Goal: Task Accomplishment & Management: Complete application form

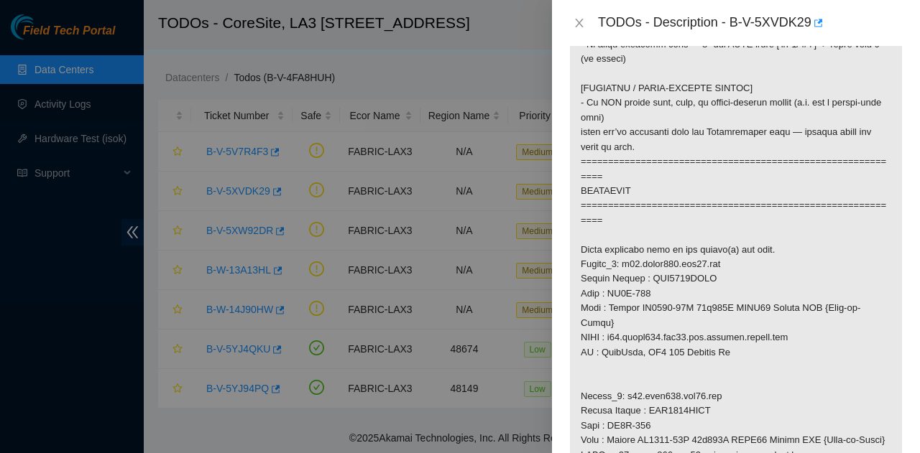
scroll to position [934, 0]
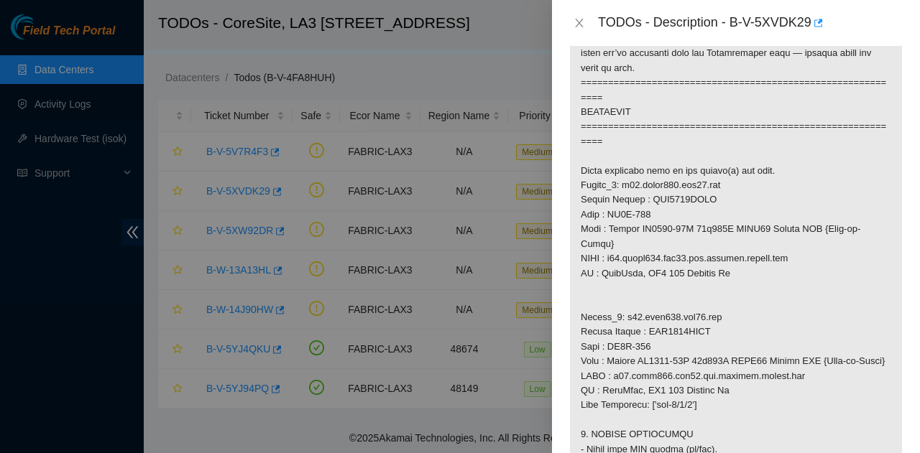
drag, startPoint x: 658, startPoint y: 349, endPoint x: 613, endPoint y: 307, distance: 62.0
click at [613, 307] on p at bounding box center [736, 185] width 332 height 1709
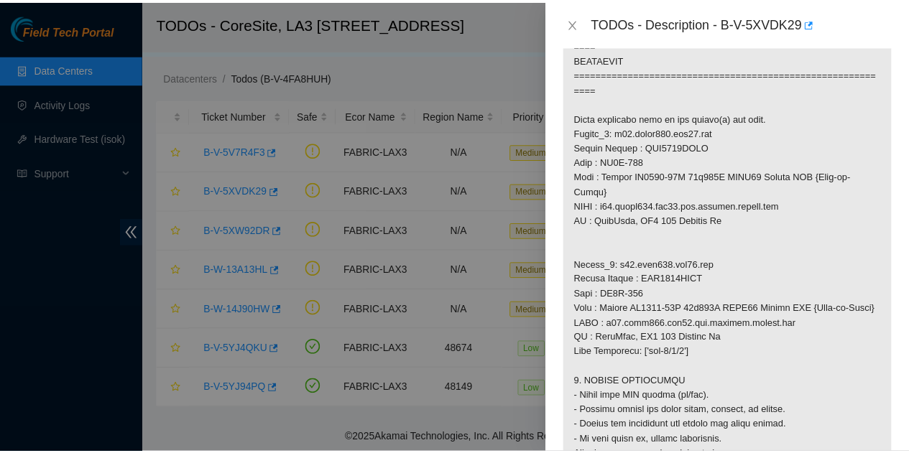
scroll to position [1006, 0]
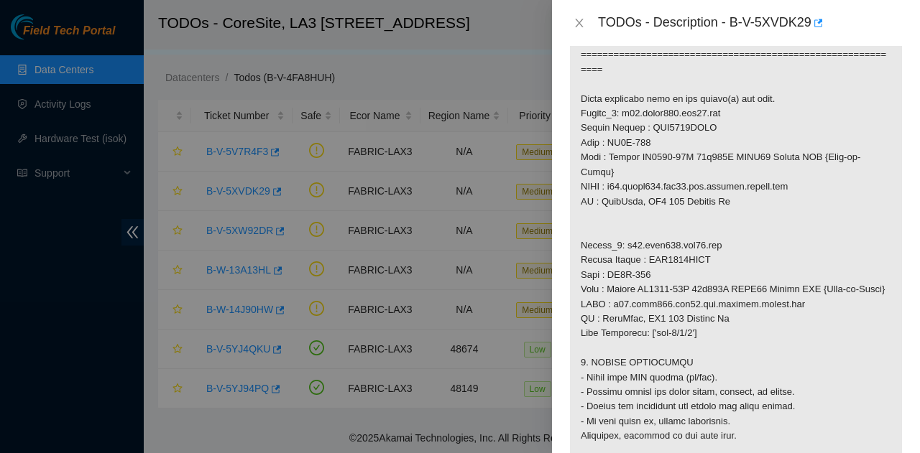
click at [577, 31] on div "TODOs - Description - B-V-5XVDK29" at bounding box center [735, 22] width 333 height 23
click at [574, 19] on icon "close" at bounding box center [578, 22] width 11 height 11
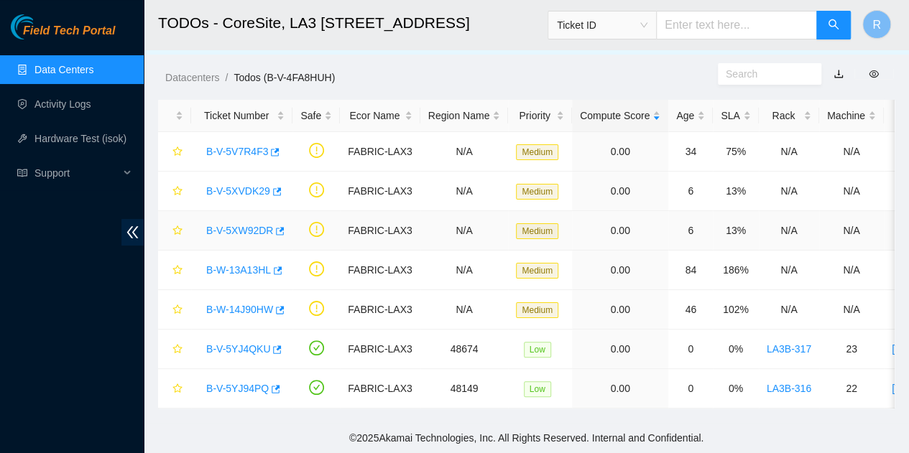
click at [253, 225] on link "B-V-5XW92DR" at bounding box center [239, 230] width 67 height 11
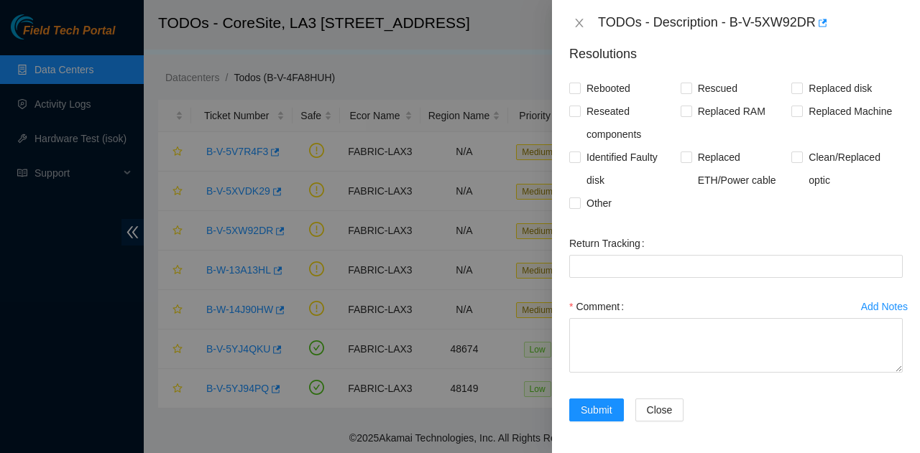
scroll to position [0, 0]
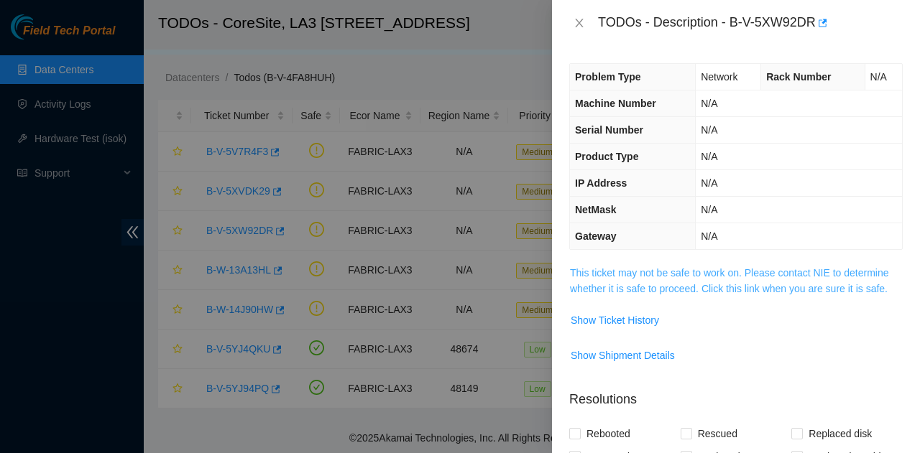
drag, startPoint x: 700, startPoint y: 261, endPoint x: 702, endPoint y: 281, distance: 20.2
click at [700, 262] on div "Problem Type Network Rack Number N/A Machine Number N/A Serial Number N/A Produ…" at bounding box center [736, 249] width 368 height 407
click at [703, 286] on link "This ticket may not be safe to work on. Please contact NIE to determine whether…" at bounding box center [729, 280] width 319 height 27
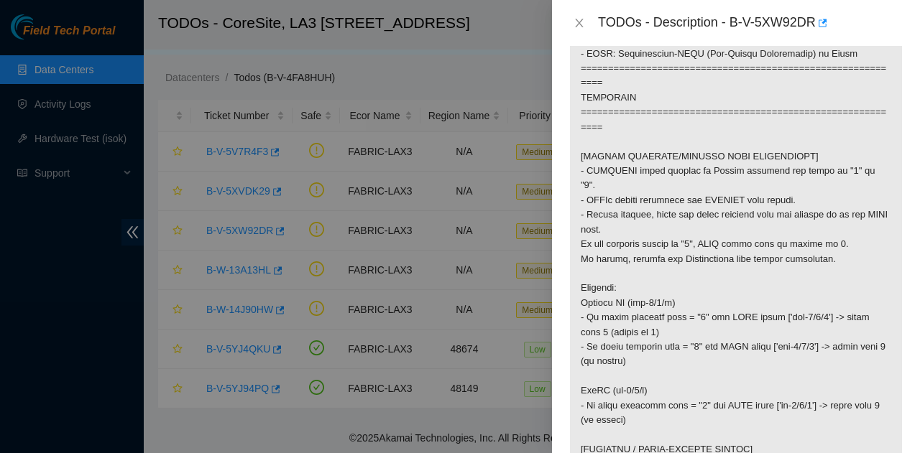
scroll to position [216, 0]
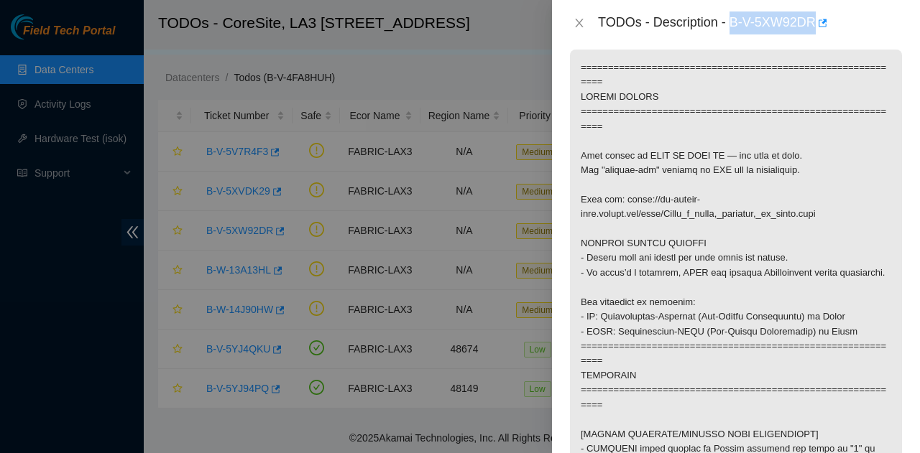
drag, startPoint x: 733, startPoint y: 25, endPoint x: 816, endPoint y: 40, distance: 84.7
click at [816, 40] on div "TODOs - Description - B-V-5XW92DR" at bounding box center [736, 23] width 368 height 46
copy div "B-V-5XW92DR"
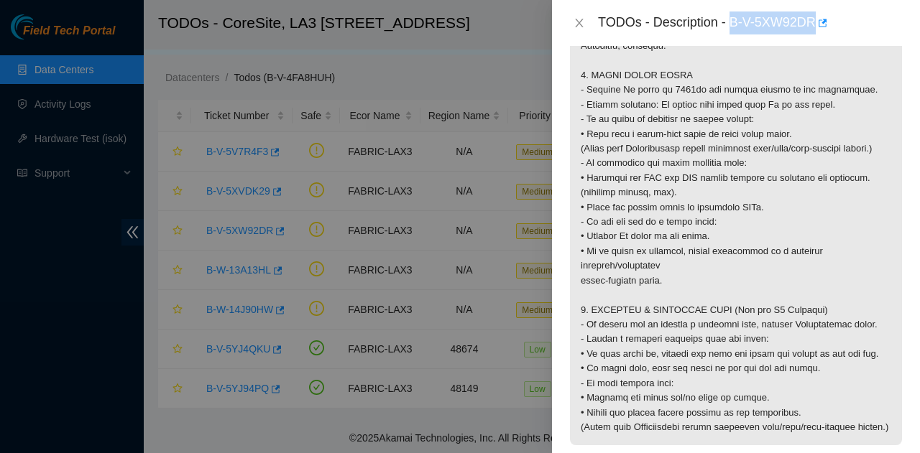
scroll to position [1581, 0]
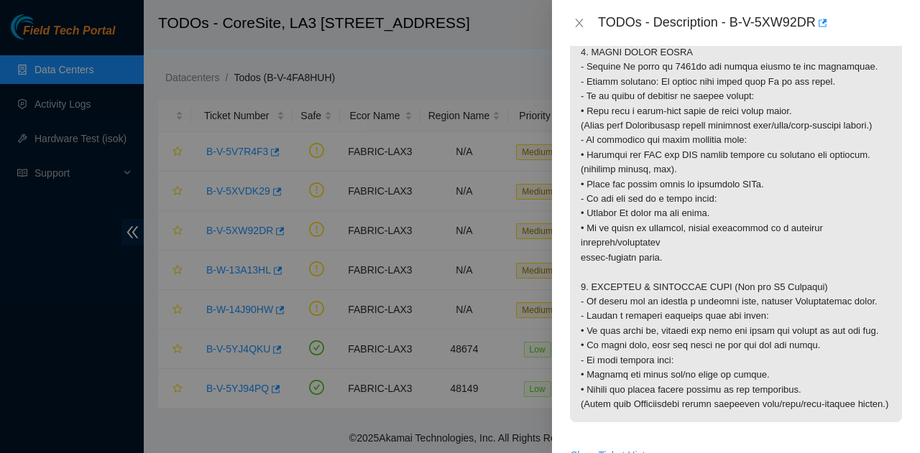
drag, startPoint x: 693, startPoint y: 321, endPoint x: 601, endPoint y: 402, distance: 121.7
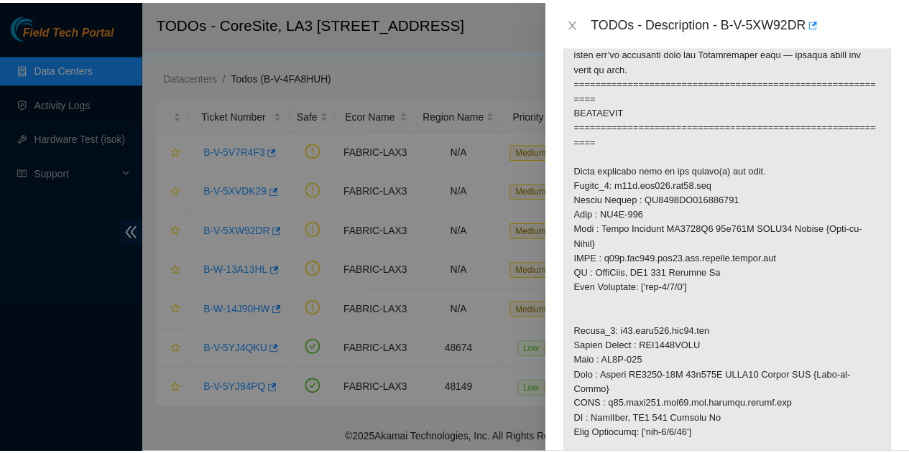
scroll to position [1006, 0]
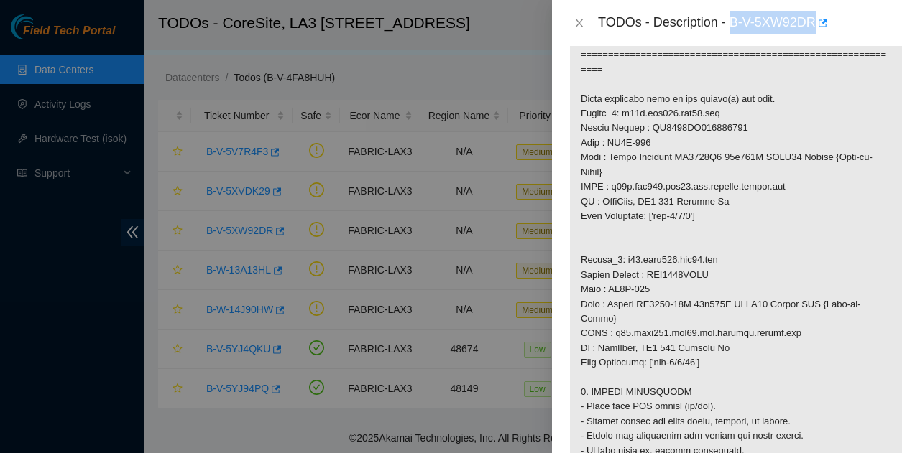
drag, startPoint x: 732, startPoint y: 21, endPoint x: 815, endPoint y: 27, distance: 83.6
click at [815, 27] on div "TODOs - Description - B-V-5XW92DR" at bounding box center [750, 22] width 305 height 23
copy div "B-V-5XW92DR"
drag, startPoint x: 716, startPoint y: 285, endPoint x: 597, endPoint y: 277, distance: 118.8
click at [591, 285] on p at bounding box center [736, 128] width 332 height 1738
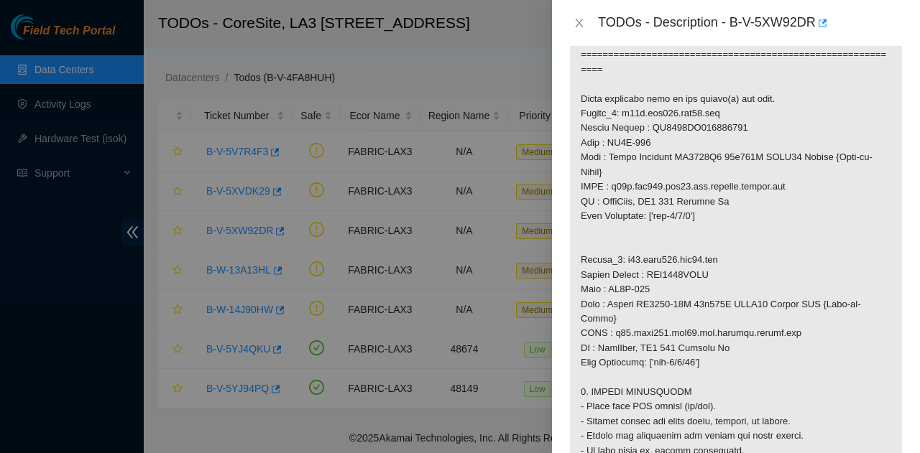
click at [597, 275] on p at bounding box center [736, 128] width 332 height 1738
click at [598, 274] on p at bounding box center [736, 128] width 332 height 1738
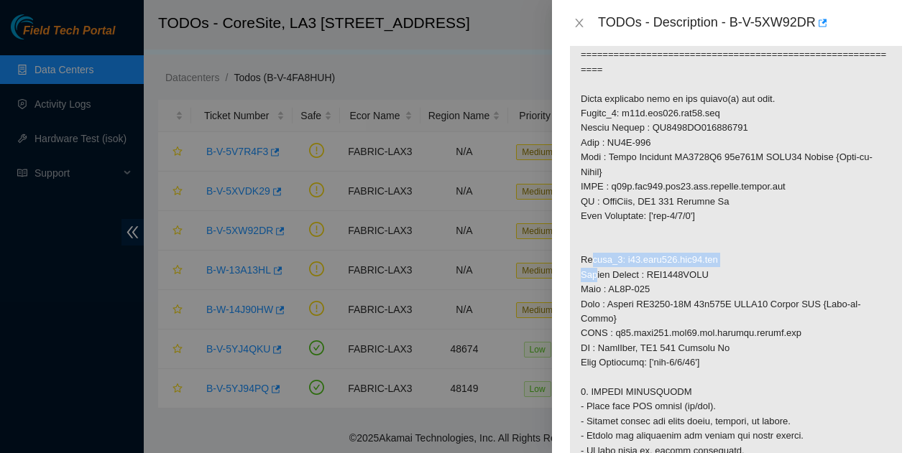
click at [598, 274] on p at bounding box center [736, 128] width 332 height 1738
drag, startPoint x: 650, startPoint y: 264, endPoint x: 684, endPoint y: 266, distance: 34.5
click at [651, 264] on p at bounding box center [736, 128] width 332 height 1738
drag, startPoint x: 701, startPoint y: 274, endPoint x: 688, endPoint y: 278, distance: 12.7
click at [679, 274] on p at bounding box center [736, 128] width 332 height 1738
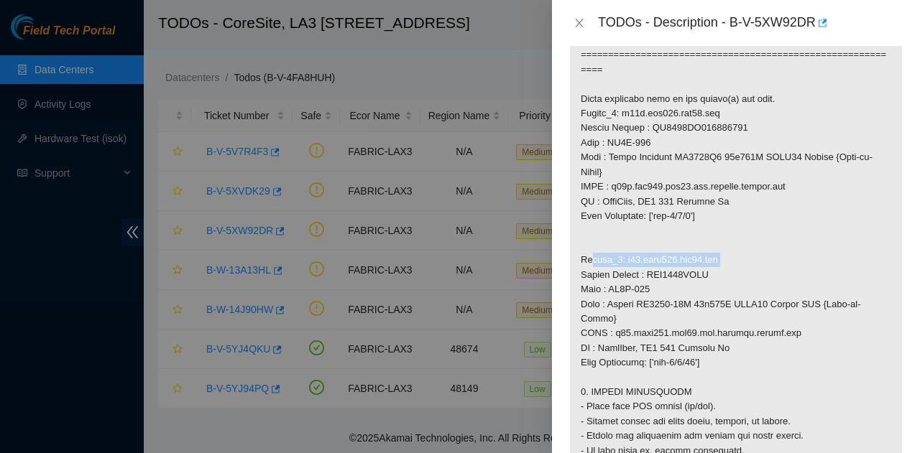
drag, startPoint x: 675, startPoint y: 277, endPoint x: 583, endPoint y: 276, distance: 92.7
click at [583, 276] on p at bounding box center [736, 128] width 332 height 1738
copy p "Router_2: r03.leaf103.lax03.fab"
drag, startPoint x: 581, startPoint y: 24, endPoint x: 548, endPoint y: 48, distance: 41.1
click at [581, 22] on icon "close" at bounding box center [578, 22] width 11 height 11
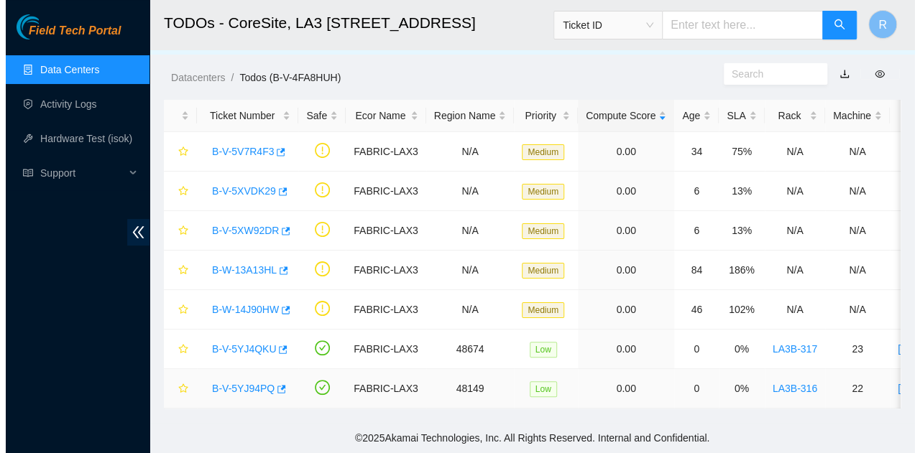
scroll to position [393, 0]
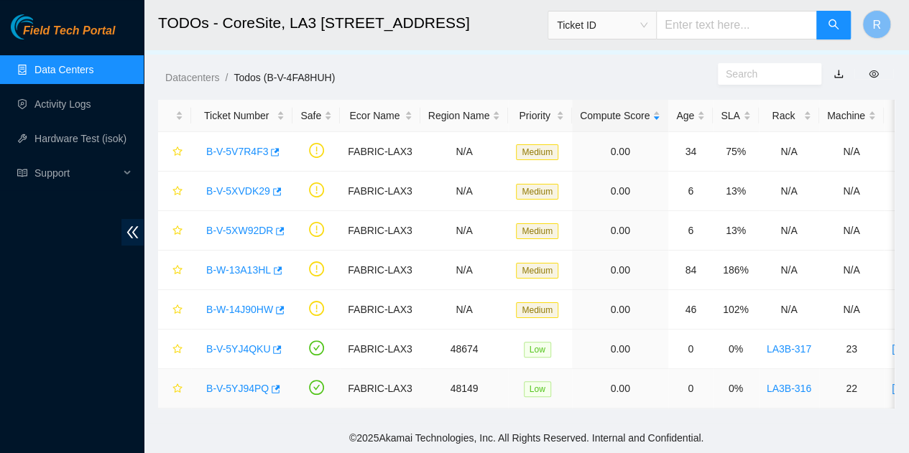
click at [246, 383] on link "B-V-5YJ94PQ" at bounding box center [237, 388] width 63 height 11
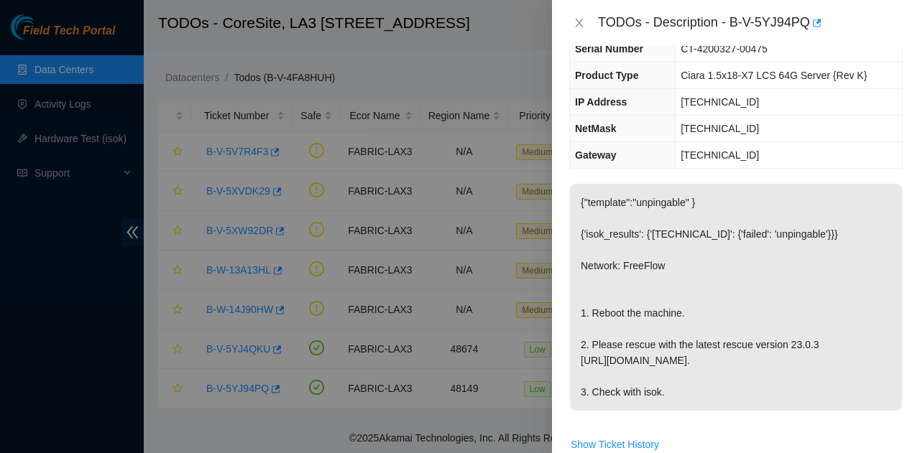
scroll to position [0, 0]
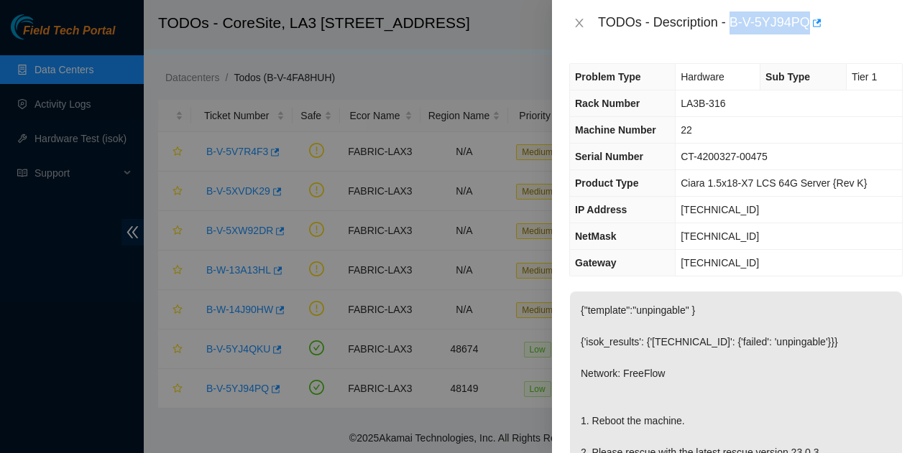
drag, startPoint x: 733, startPoint y: 25, endPoint x: 839, endPoint y: 40, distance: 106.7
click at [839, 40] on div "TODOs - Description - B-V-5YJ94PQ" at bounding box center [736, 23] width 368 height 46
copy div "B-V-5YJ94PQ"
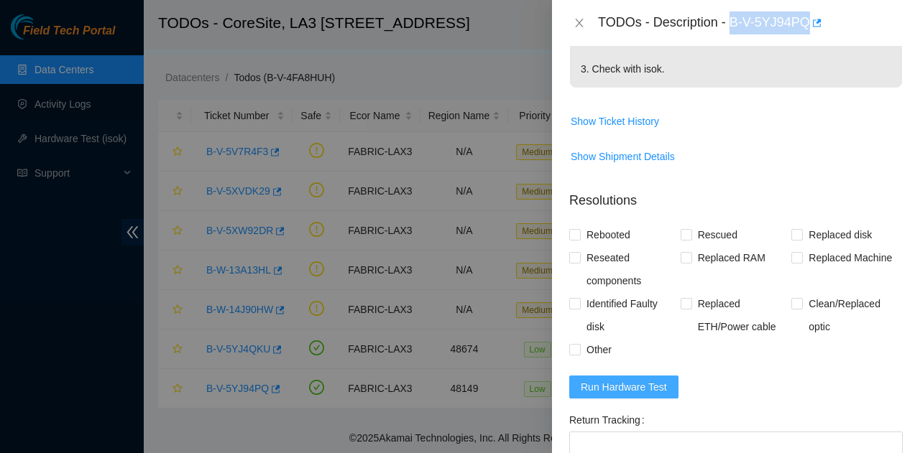
drag, startPoint x: 628, startPoint y: 438, endPoint x: 588, endPoint y: 433, distance: 40.6
click at [628, 395] on span "Run Hardware Test" at bounding box center [624, 387] width 86 height 16
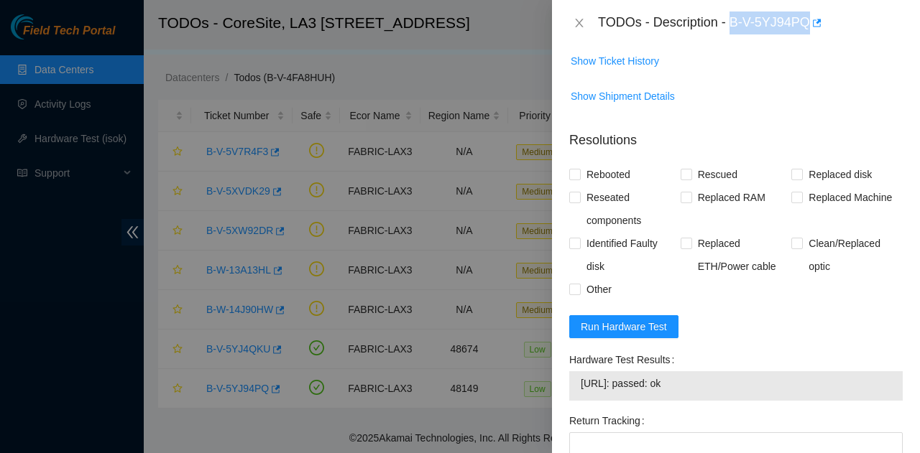
scroll to position [716, 0]
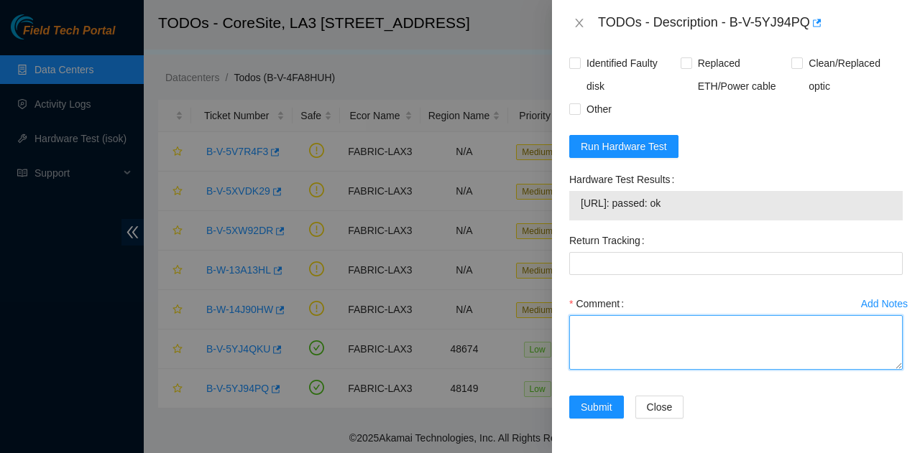
click at [655, 360] on textarea "Comment" at bounding box center [735, 342] width 333 height 55
type textarea "r"
click at [736, 330] on textarea "Confirmed S/N" at bounding box center [735, 342] width 333 height 55
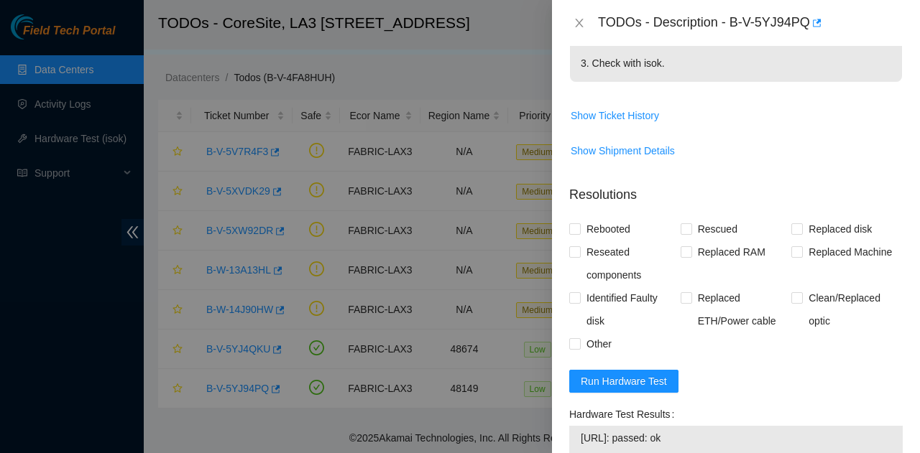
scroll to position [285, 0]
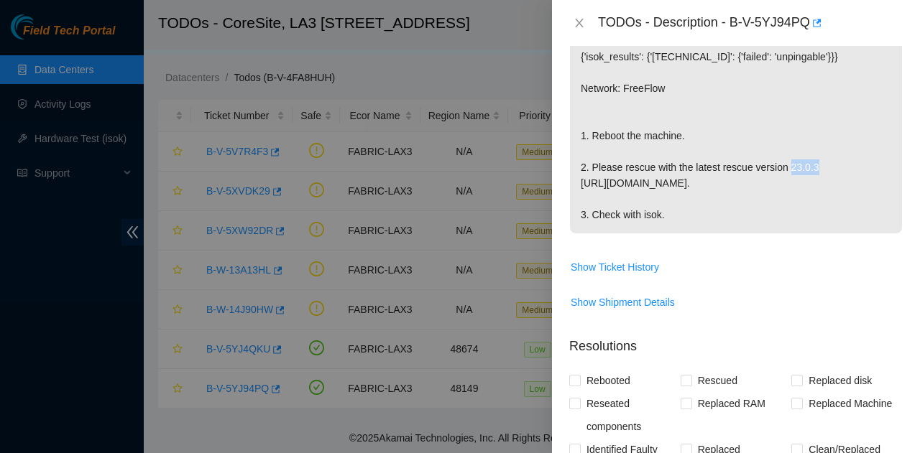
drag, startPoint x: 819, startPoint y: 163, endPoint x: 783, endPoint y: 162, distance: 36.0
click at [783, 162] on p "{"template":"unpingable" } {'isok_results': {'[TECHNICAL_ID]': {'failed': 'unpi…" at bounding box center [736, 119] width 332 height 227
copy p "23.0.3"
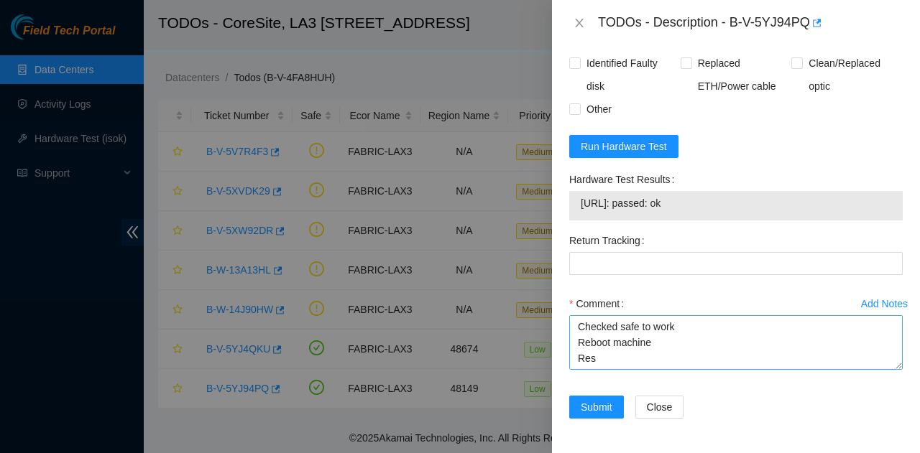
scroll to position [32, 0]
click at [650, 341] on textarea "Confirmed S/N and IP Checked safe to work Reboot machine Res" at bounding box center [735, 342] width 333 height 55
paste textarea "23.0.3"
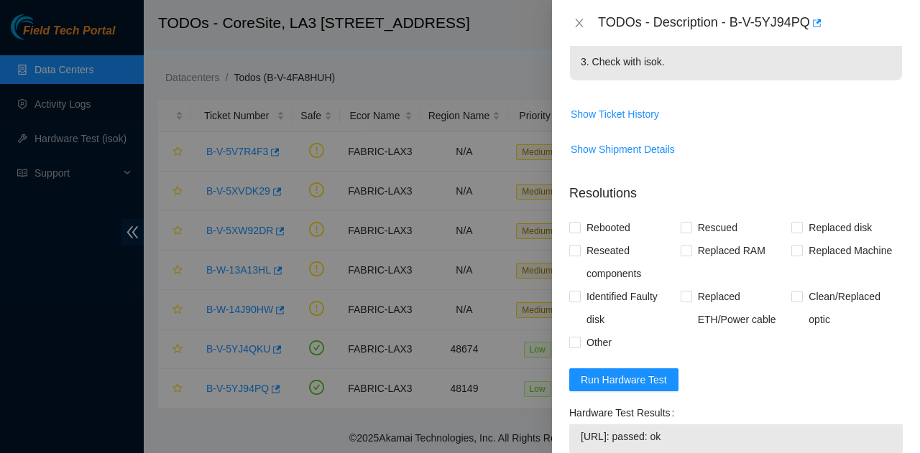
scroll to position [716, 0]
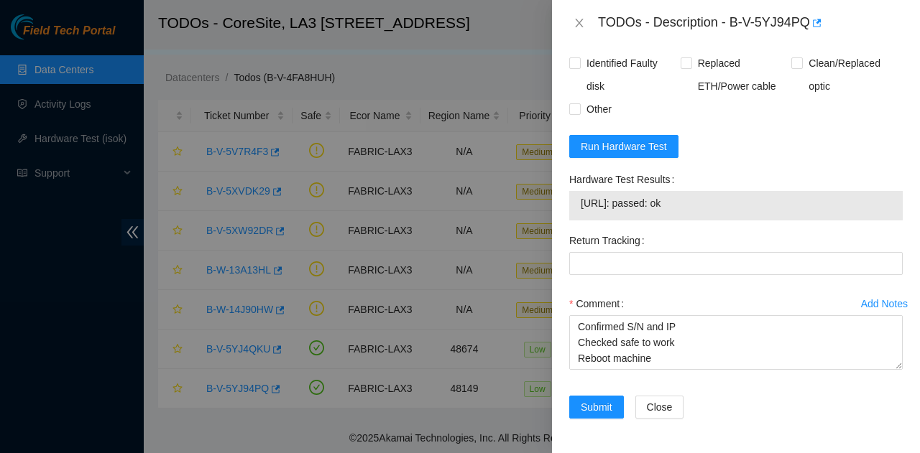
click at [655, 198] on span "[URL]: passed: ok" at bounding box center [736, 203] width 310 height 16
copy span "[URL]: passed: ok"
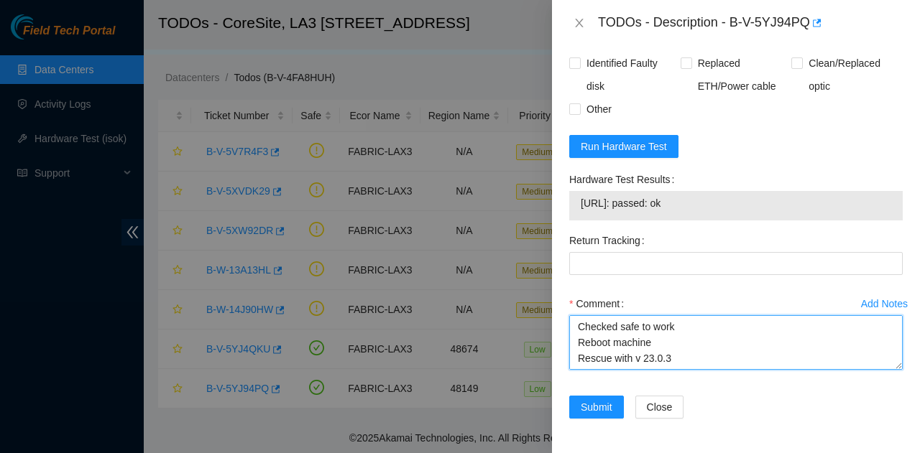
click at [734, 341] on textarea "Confirmed S/N and IP Checked safe to work Reboot machine Rescue with v 23.0.3" at bounding box center [735, 342] width 333 height 55
paste textarea "[URL]: passed: ok"
click at [578, 354] on textarea "Confirmed S/N and IP Checked safe to work Reboot machine Rescue with v 23.0.3 C…" at bounding box center [735, 342] width 333 height 55
click at [593, 367] on textarea "Confirmed S/N and IP Checked safe to work Reboot machine Rescue with v 23.0.3 C…" at bounding box center [735, 342] width 333 height 55
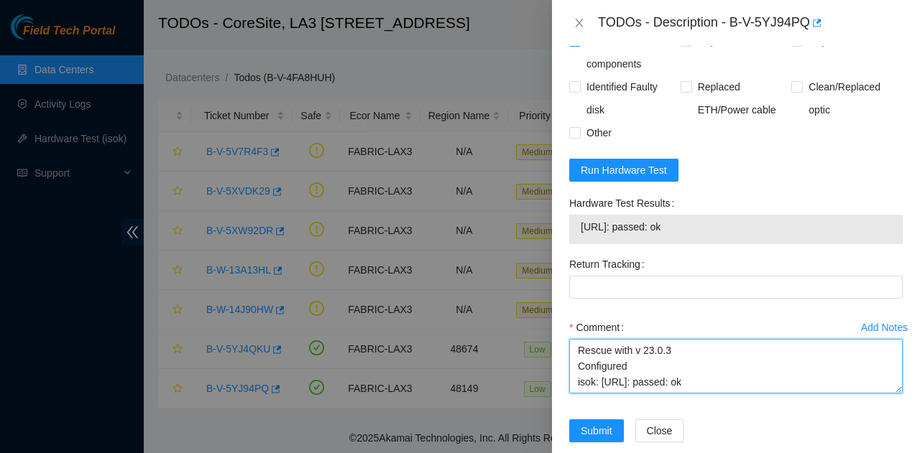
scroll to position [573, 0]
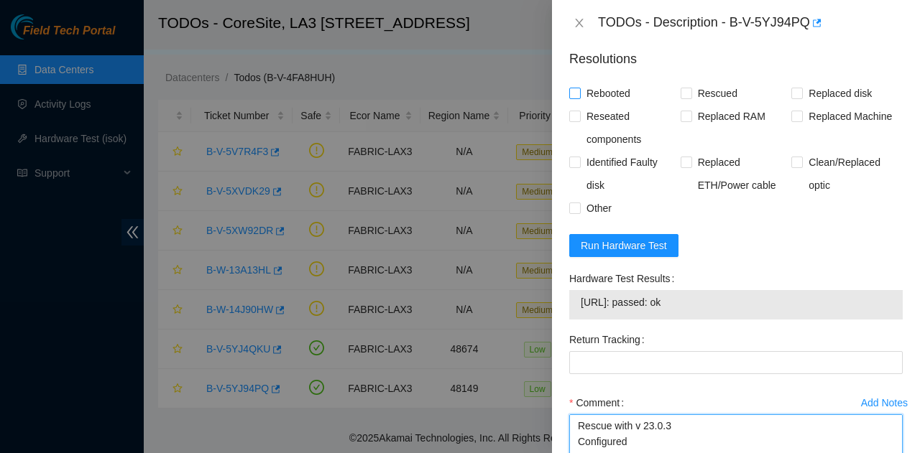
type textarea "Confirmed S/N and IP Checked safe to work Reboot machine Rescue with v 23.0.3 C…"
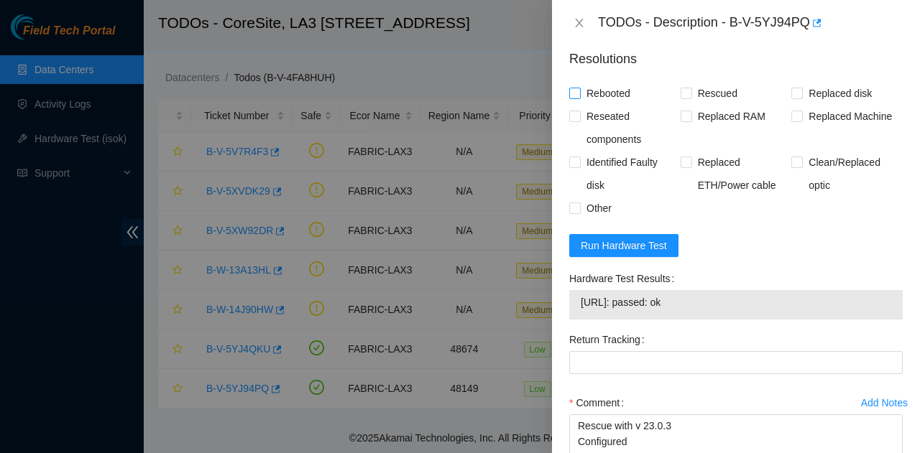
click at [622, 105] on span "Rebooted" at bounding box center [608, 93] width 55 height 23
click at [579, 98] on input "Rebooted" at bounding box center [574, 93] width 10 height 10
checkbox input "true"
click at [700, 105] on span "Rescued" at bounding box center [717, 93] width 51 height 23
click at [691, 98] on input "Rescued" at bounding box center [685, 93] width 10 height 10
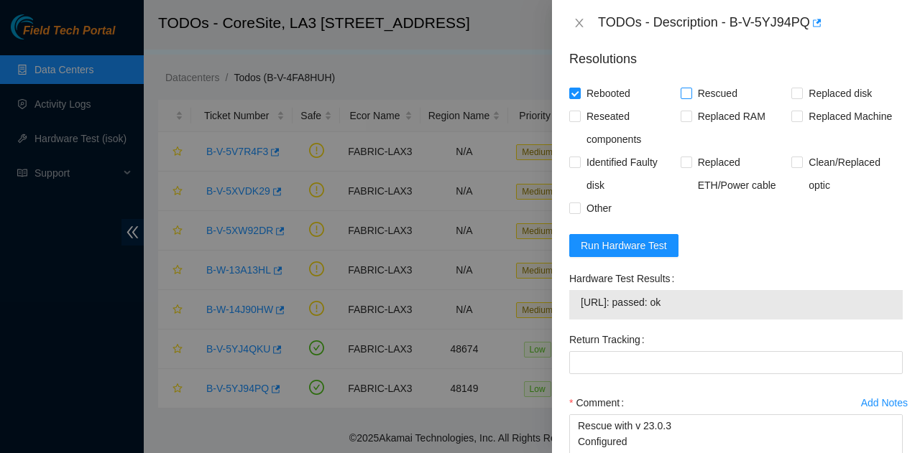
checkbox input "true"
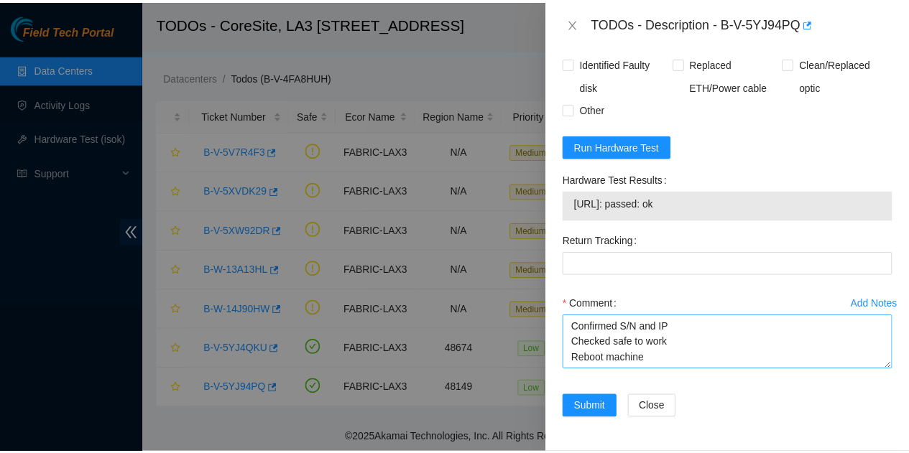
scroll to position [47, 0]
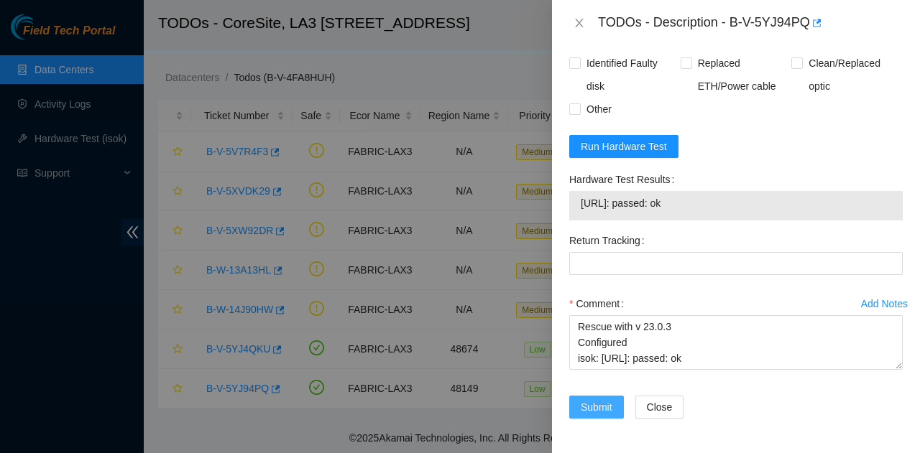
click at [581, 408] on span "Submit" at bounding box center [597, 408] width 32 height 16
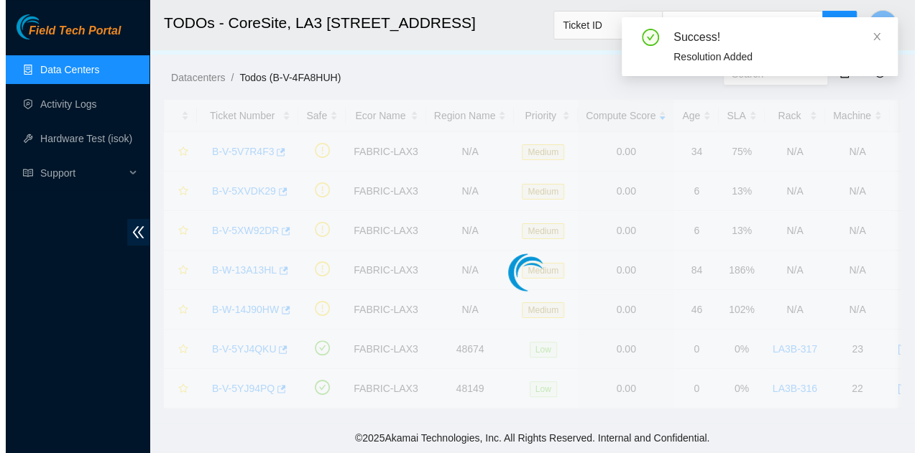
scroll to position [0, 0]
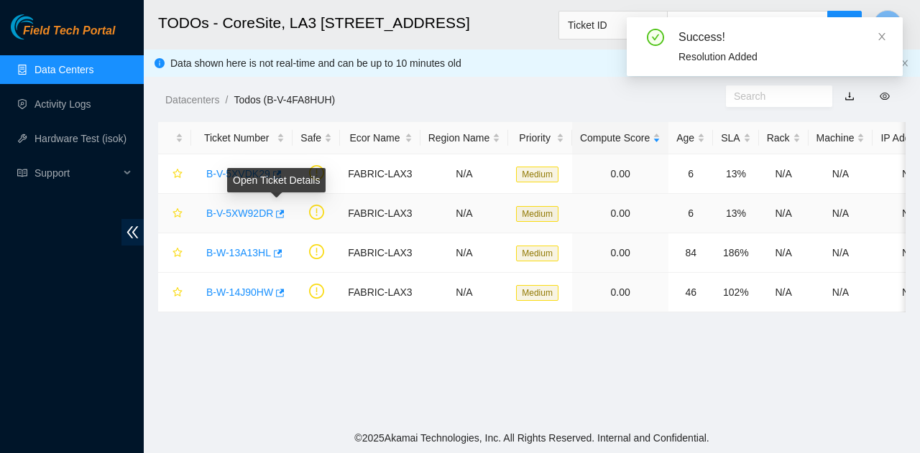
click at [259, 210] on link "B-V-5XW92DR" at bounding box center [239, 213] width 67 height 11
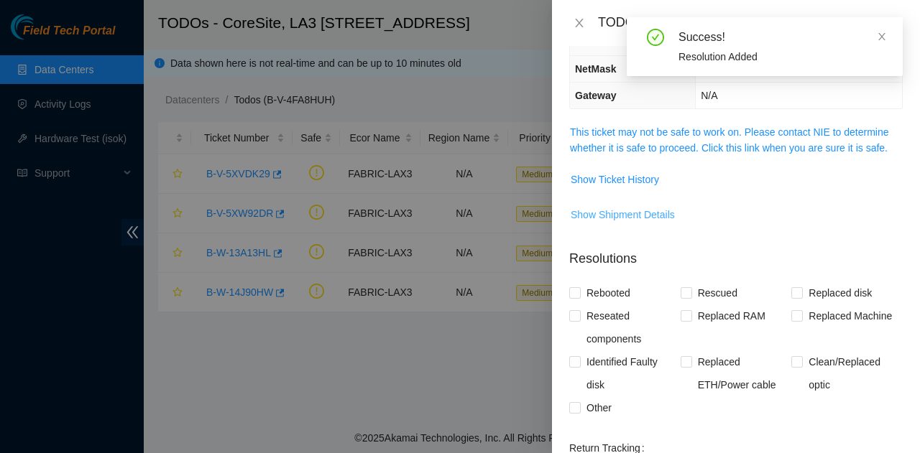
scroll to position [346, 0]
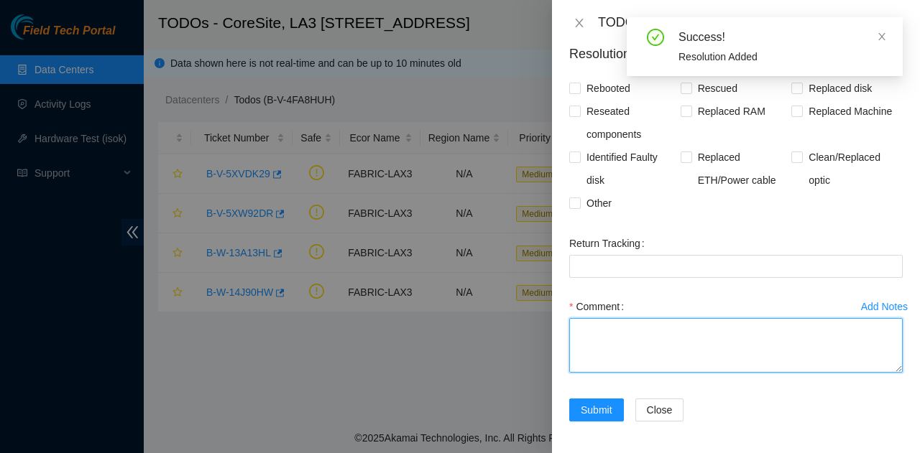
click at [640, 333] on textarea "Comment" at bounding box center [735, 345] width 333 height 55
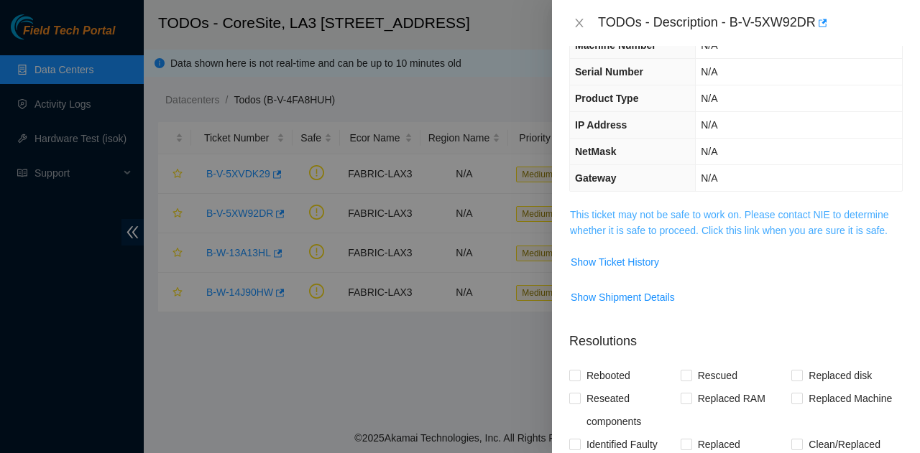
click at [701, 231] on link "This ticket may not be safe to work on. Please contact NIE to determine whether…" at bounding box center [729, 222] width 319 height 27
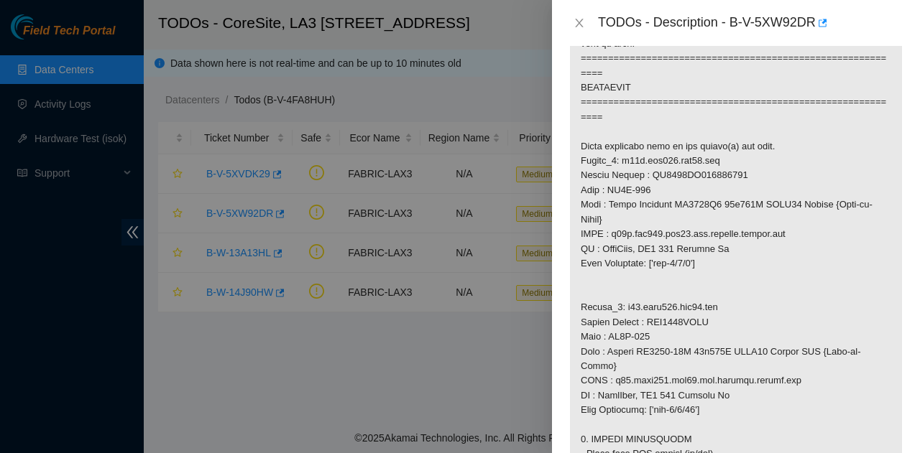
scroll to position [992, 0]
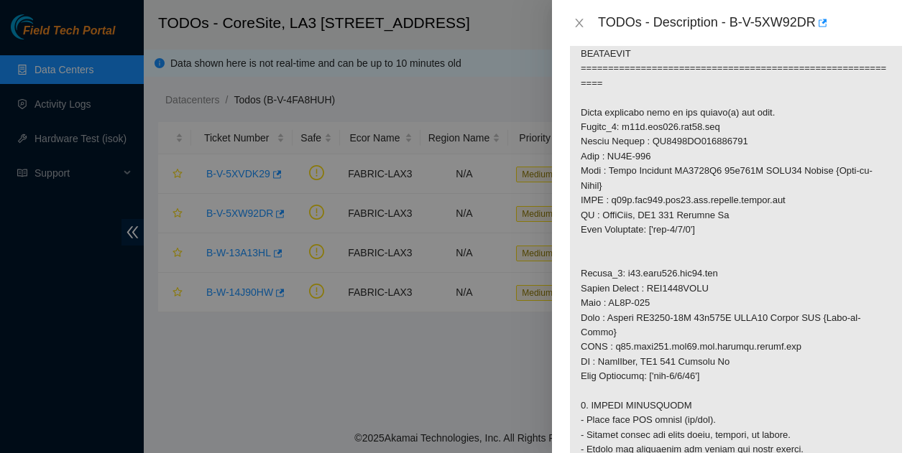
click at [640, 140] on p at bounding box center [736, 142] width 332 height 1738
click at [677, 177] on p at bounding box center [736, 142] width 332 height 1738
drag, startPoint x: 610, startPoint y: 213, endPoint x: 683, endPoint y: 218, distance: 72.7
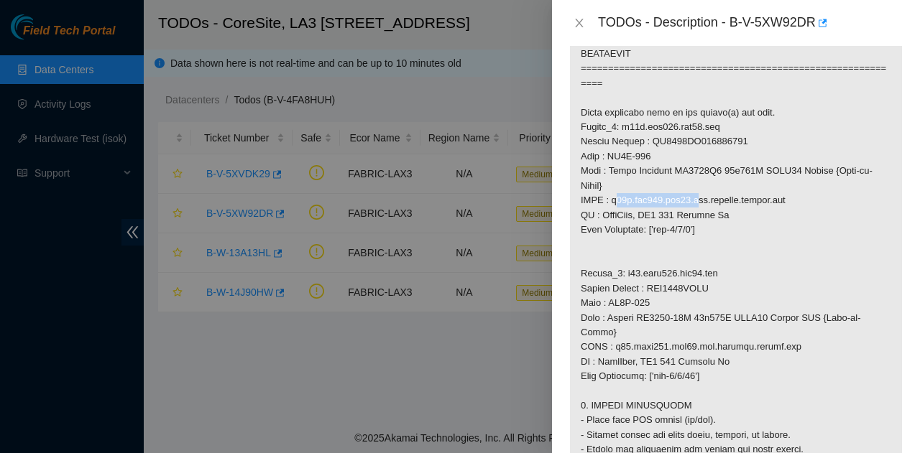
click at [683, 218] on p at bounding box center [736, 142] width 332 height 1738
copy p "r04a.tor103.lax03"
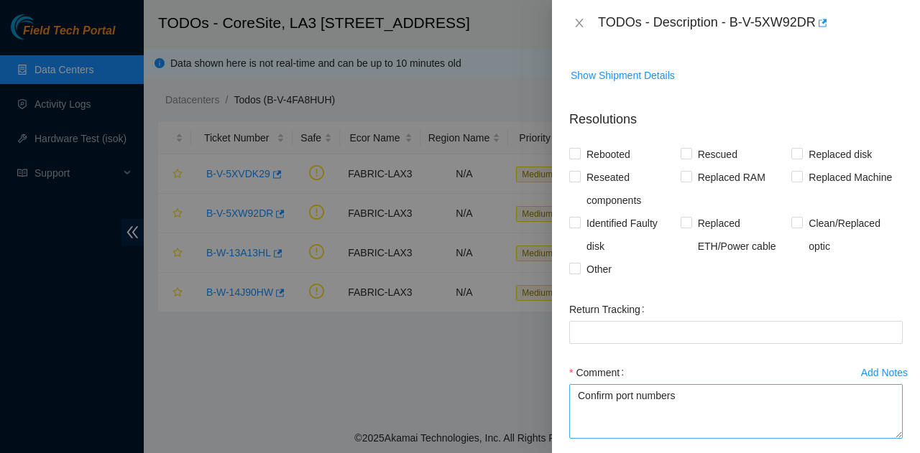
scroll to position [2107, 0]
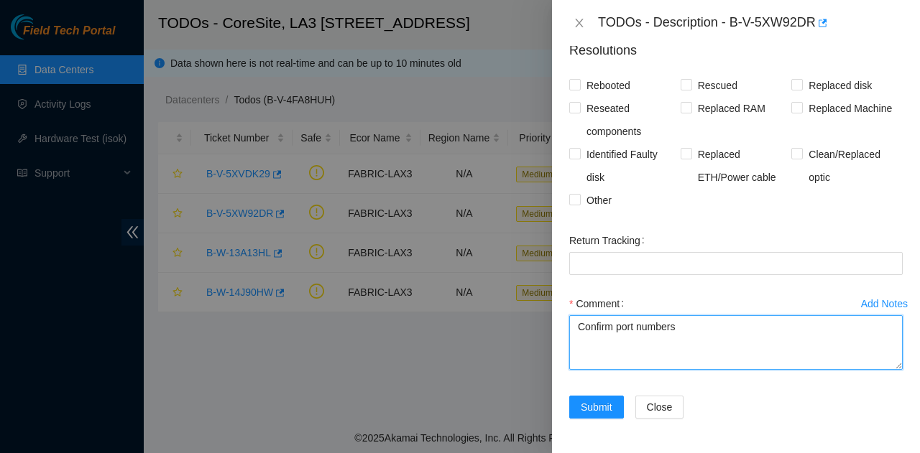
click at [704, 341] on textarea "Confirm port numbers" at bounding box center [735, 342] width 333 height 55
paste textarea "r04a.tor103.lax03"
click at [581, 346] on textarea "Confirm port numbers r04a.tor103.lax03" at bounding box center [735, 342] width 333 height 55
click at [721, 350] on textarea "Confirm port numbers Check r04a.tor103.lax03" at bounding box center [735, 342] width 333 height 55
click at [591, 341] on textarea "Confirm port numbers Check r04a.tor103.lax03" at bounding box center [735, 342] width 333 height 55
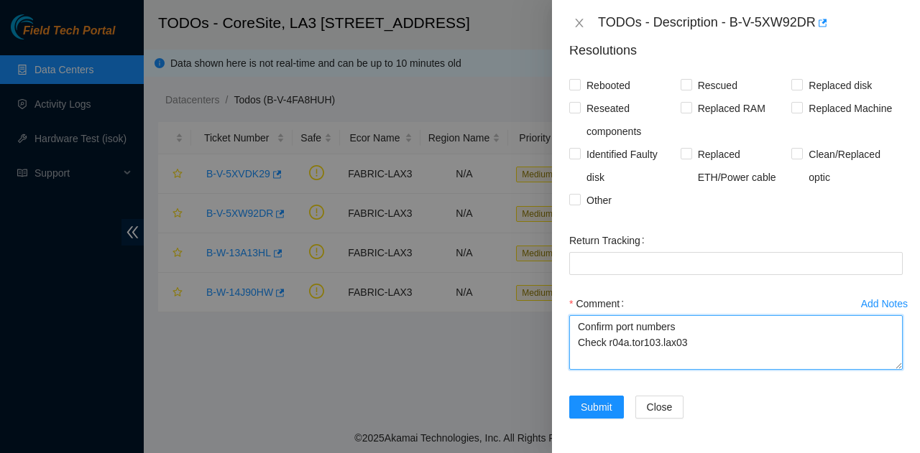
click at [591, 341] on textarea "Confirm port numbers Check r04a.tor103.lax03" at bounding box center [735, 342] width 333 height 55
click at [786, 339] on textarea "Confirm port numbers See port light on r04a.tor103.lax03" at bounding box center [735, 342] width 333 height 55
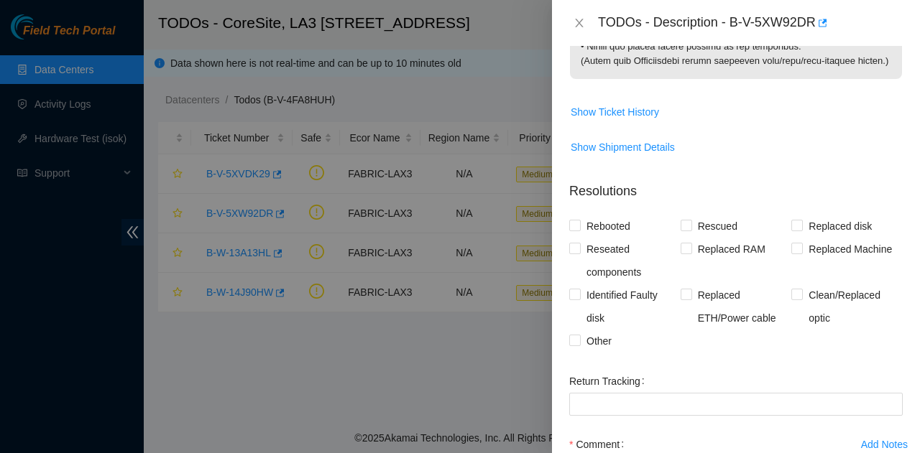
scroll to position [2035, 0]
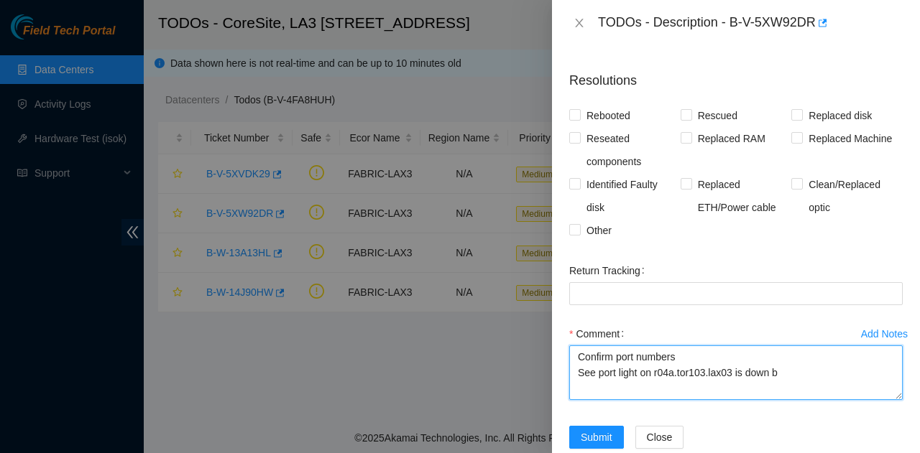
click at [665, 400] on textarea "Confirm port numbers See port light on r04a.tor103.lax03 is down b" at bounding box center [735, 373] width 333 height 55
click at [726, 400] on textarea "Confirm port numbers See port light on r04a.tor103.lax03 is down b" at bounding box center [735, 373] width 333 height 55
drag, startPoint x: 730, startPoint y: 422, endPoint x: 655, endPoint y: 416, distance: 75.0
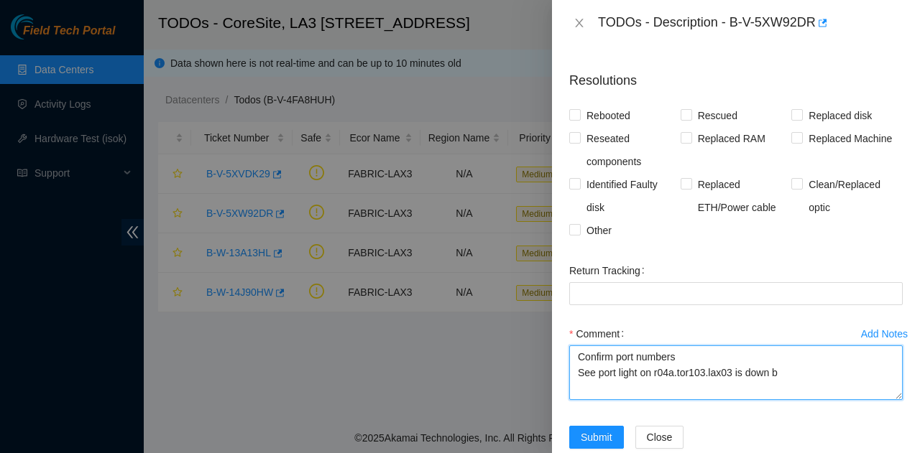
click at [655, 400] on textarea "Confirm port numbers See port light on r04a.tor103.lax03 is down b" at bounding box center [735, 373] width 333 height 55
click at [789, 400] on textarea "Confirm port numbers See port light on Router_1 is down b" at bounding box center [735, 373] width 333 height 55
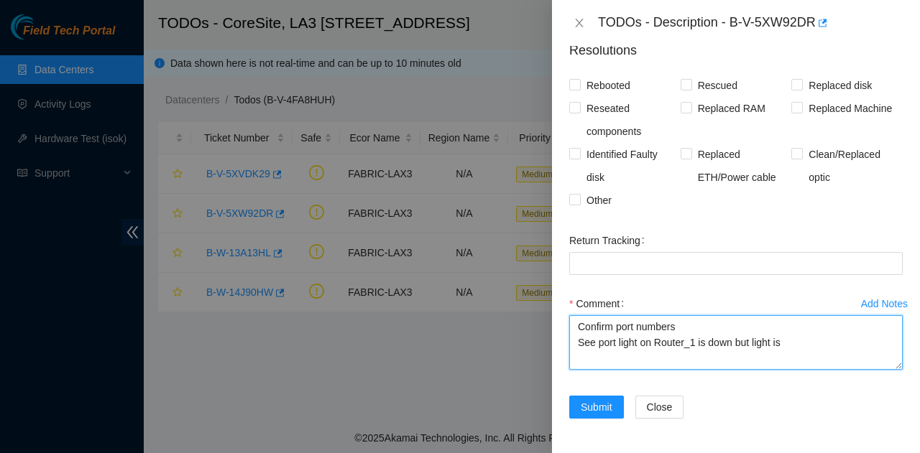
scroll to position [2107, 0]
click at [790, 342] on textarea "Confirm port numbers See port light on Router_1 is down but light is" at bounding box center [735, 342] width 333 height 55
drag, startPoint x: 695, startPoint y: 349, endPoint x: 655, endPoint y: 351, distance: 39.6
click at [655, 351] on textarea "Confirm port numbers See port light on Router_1 is down but light is up on" at bounding box center [735, 342] width 333 height 55
click at [854, 340] on textarea "Confirm port numbers See port light on Router_1 is down but light is up on" at bounding box center [735, 342] width 333 height 55
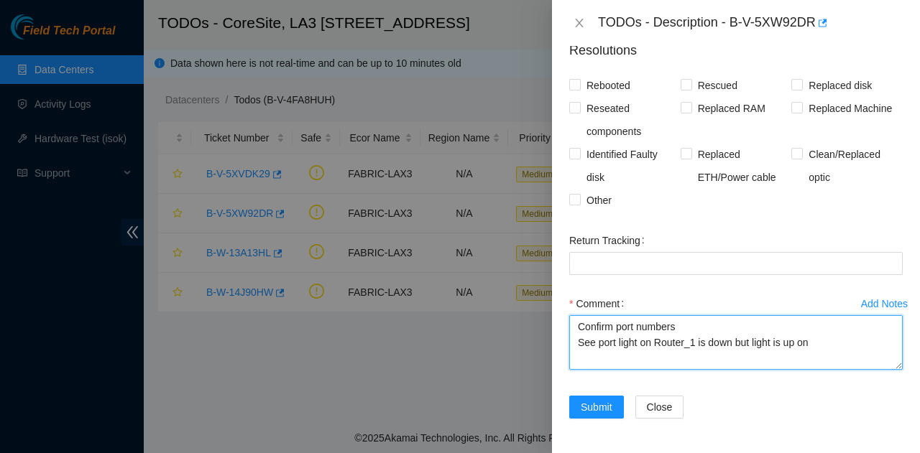
paste textarea "Router_1"
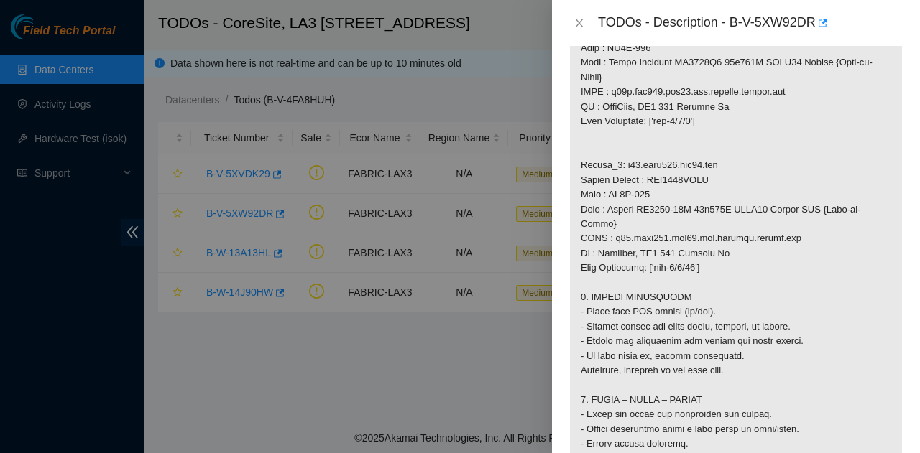
scroll to position [1029, 0]
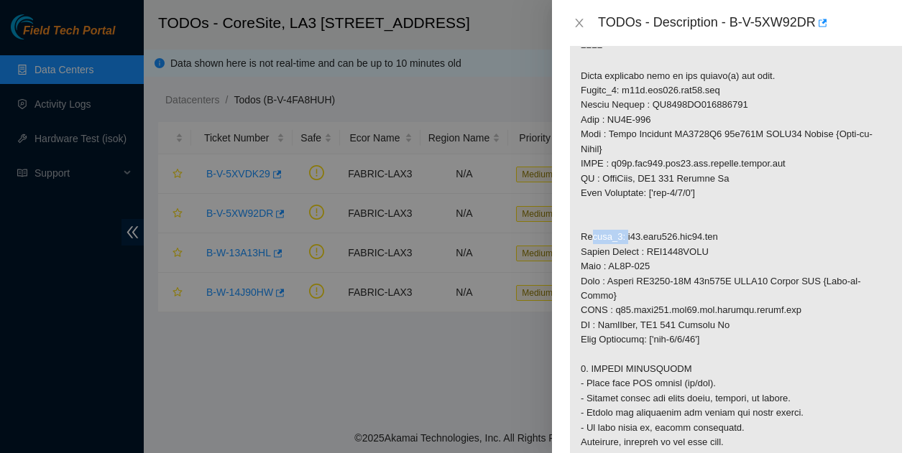
drag, startPoint x: 617, startPoint y: 255, endPoint x: 579, endPoint y: 251, distance: 37.6
click at [579, 251] on p at bounding box center [736, 105] width 332 height 1738
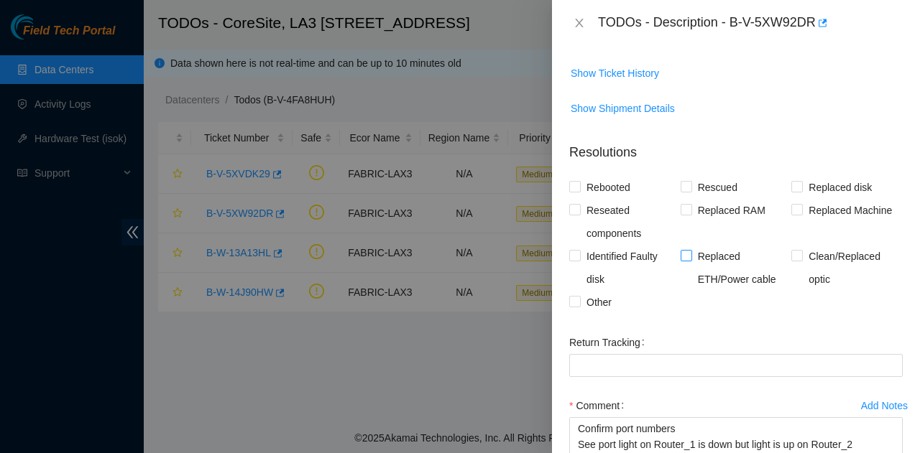
copy p "Router_2"
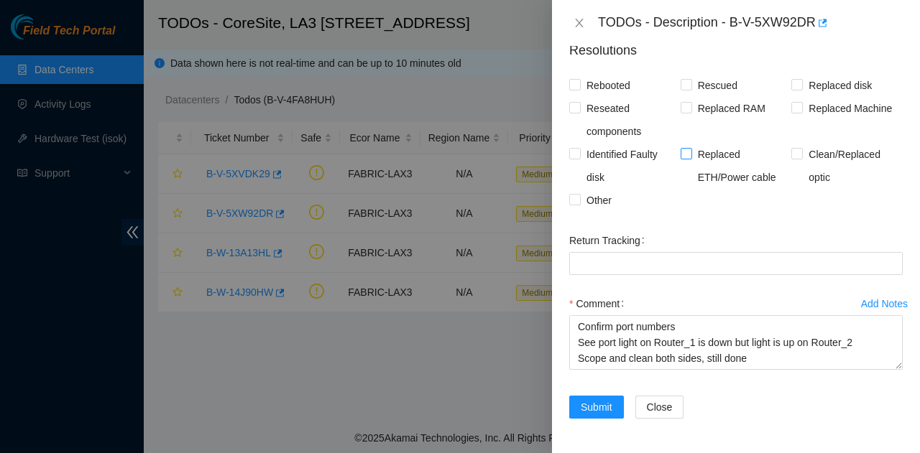
scroll to position [2107, 0]
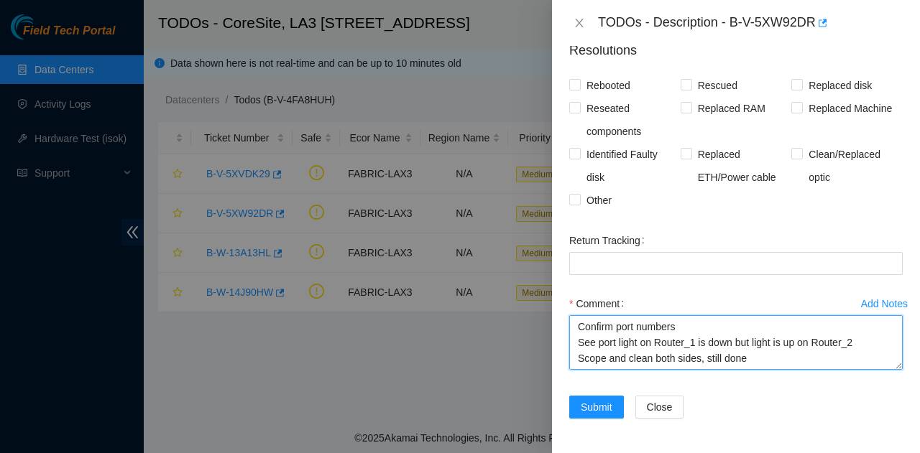
click at [752, 354] on textarea "Confirm port numbers See port light on Router_1 is down but light is up on Rout…" at bounding box center [735, 342] width 333 height 55
drag, startPoint x: 744, startPoint y: 332, endPoint x: 736, endPoint y: 332, distance: 8.6
click at [736, 332] on textarea "Confirm port numbers See port light on Router_1 is down but light is up on Rout…" at bounding box center [735, 342] width 333 height 55
click at [728, 366] on textarea "Confirm port numbers See port light on Router_1 is down but light is up on Rout…" at bounding box center [735, 342] width 333 height 55
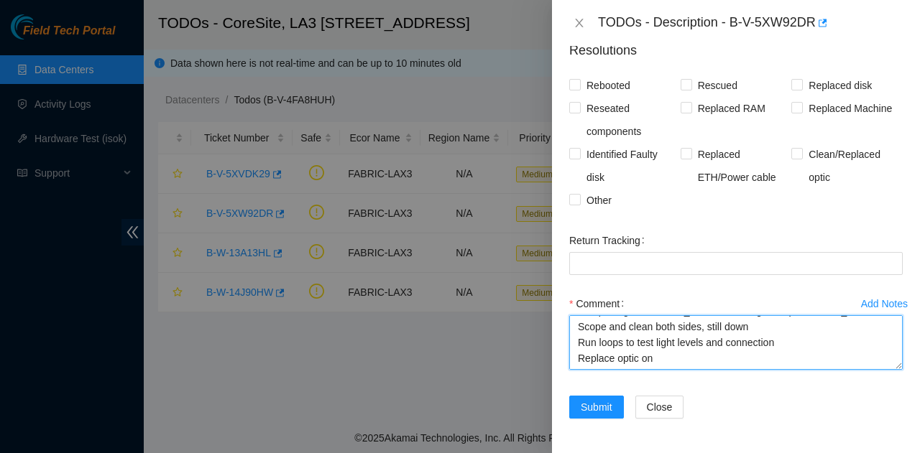
paste textarea "Router_2"
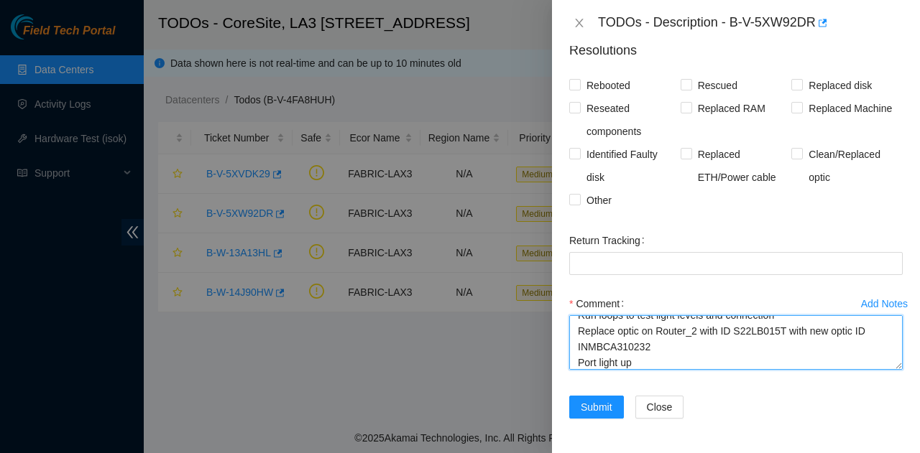
scroll to position [75, 0]
type textarea "Confirm port numbers See port light on Router_1 is down but light is up on Rout…"
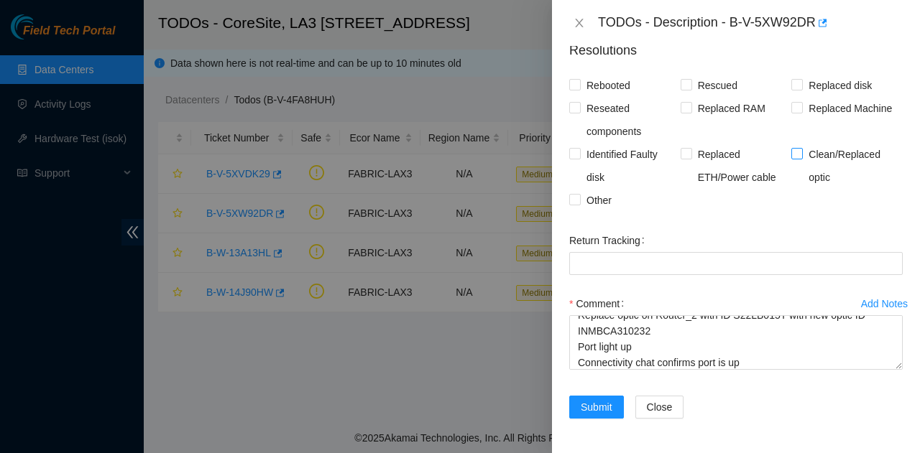
click at [817, 146] on div "Rebooted Rescued Replaced disk Reseated components Replaced RAM Replaced Machin…" at bounding box center [735, 143] width 333 height 138
click at [821, 152] on span "Clean/Replaced optic" at bounding box center [853, 166] width 100 height 46
click at [801, 152] on input "Clean/Replaced optic" at bounding box center [796, 153] width 10 height 10
checkbox input "true"
click at [796, 241] on div "Return Tracking" at bounding box center [735, 240] width 333 height 23
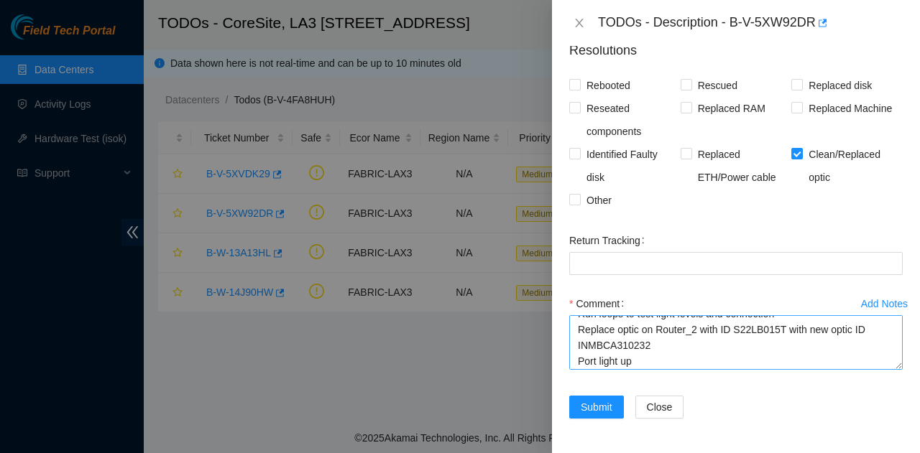
scroll to position [79, 0]
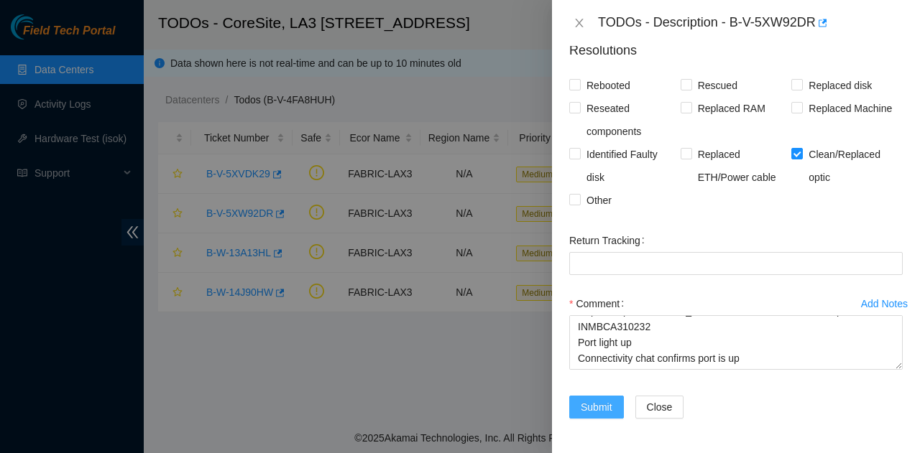
click at [582, 403] on span "Submit" at bounding box center [597, 408] width 32 height 16
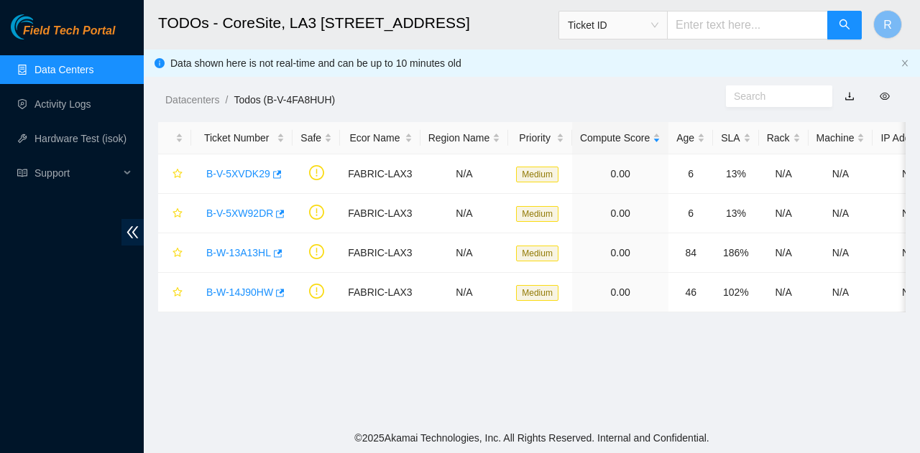
scroll to position [394, 0]
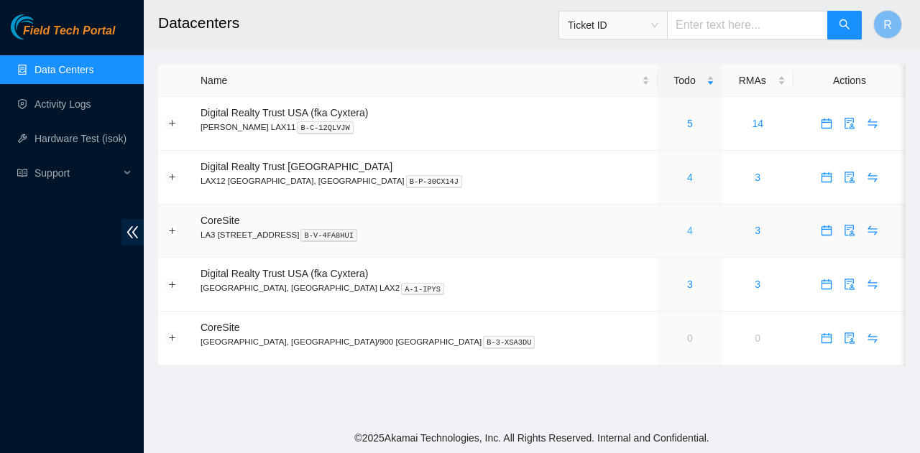
click at [687, 232] on link "4" at bounding box center [690, 230] width 6 height 11
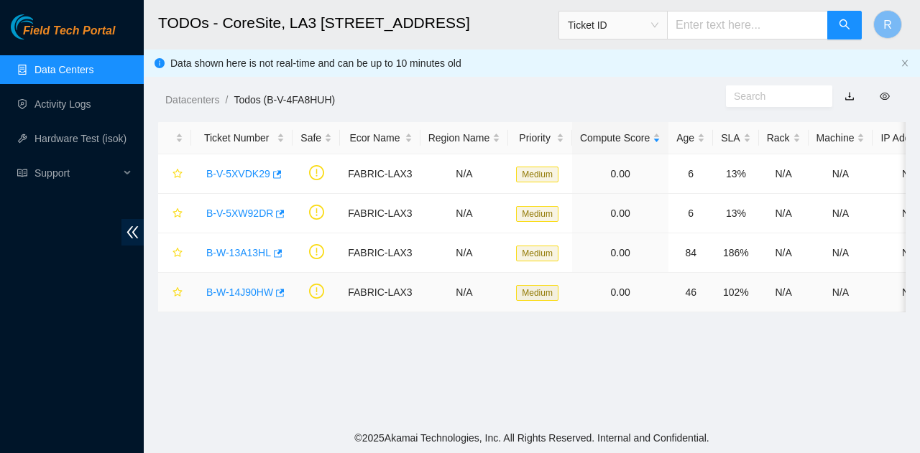
click at [261, 288] on link "B-W-14J90HW" at bounding box center [239, 292] width 67 height 11
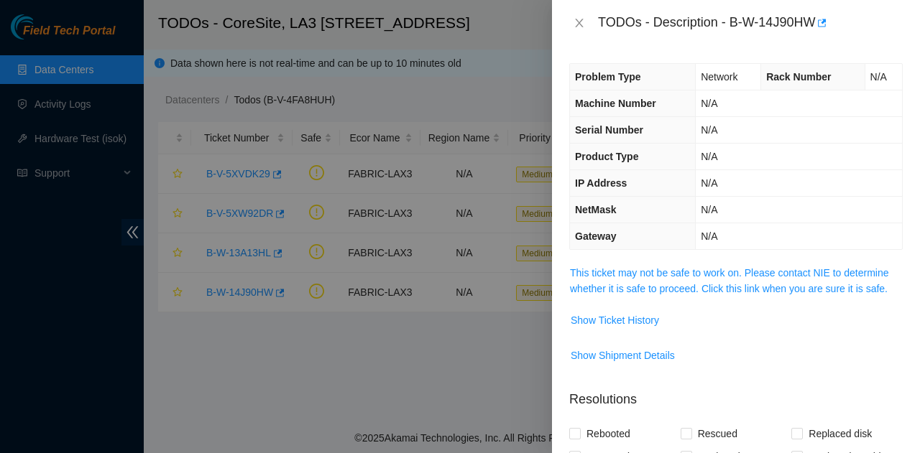
click at [663, 261] on div "Problem Type Network Rack Number N/A Machine Number N/A Serial Number N/A Produ…" at bounding box center [736, 249] width 368 height 407
click at [678, 275] on link "This ticket may not be safe to work on. Please contact NIE to determine whether…" at bounding box center [729, 280] width 319 height 27
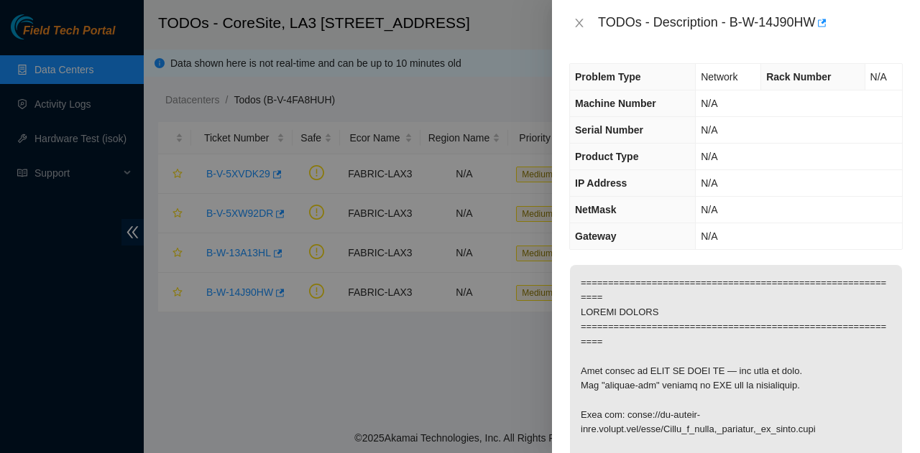
click at [374, 277] on div at bounding box center [460, 226] width 920 height 453
click at [588, 15] on div "TODOs - Description - B-W-14J90HW" at bounding box center [735, 22] width 333 height 23
click at [582, 20] on icon "close" at bounding box center [578, 22] width 11 height 11
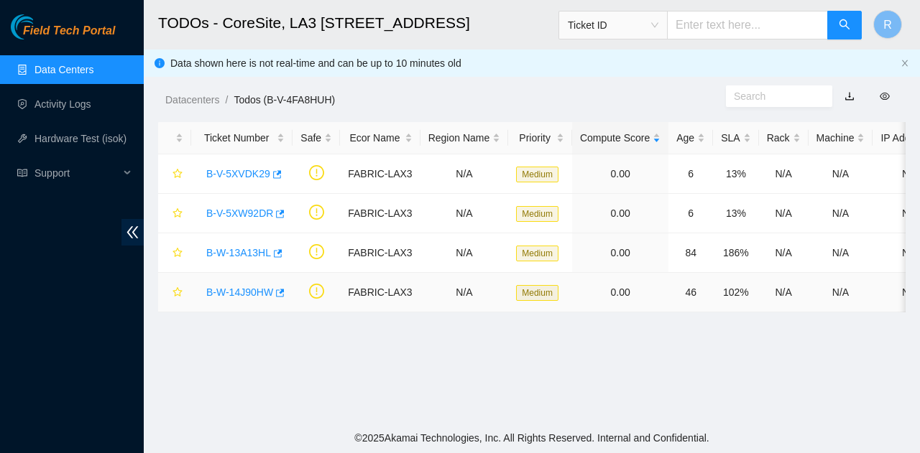
click at [243, 288] on link "B-W-14J90HW" at bounding box center [239, 292] width 67 height 11
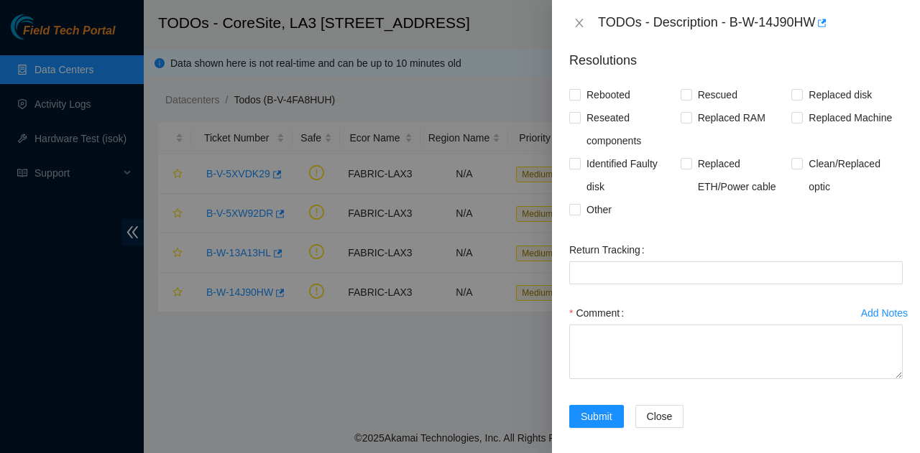
scroll to position [346, 0]
